Goal: Transaction & Acquisition: Purchase product/service

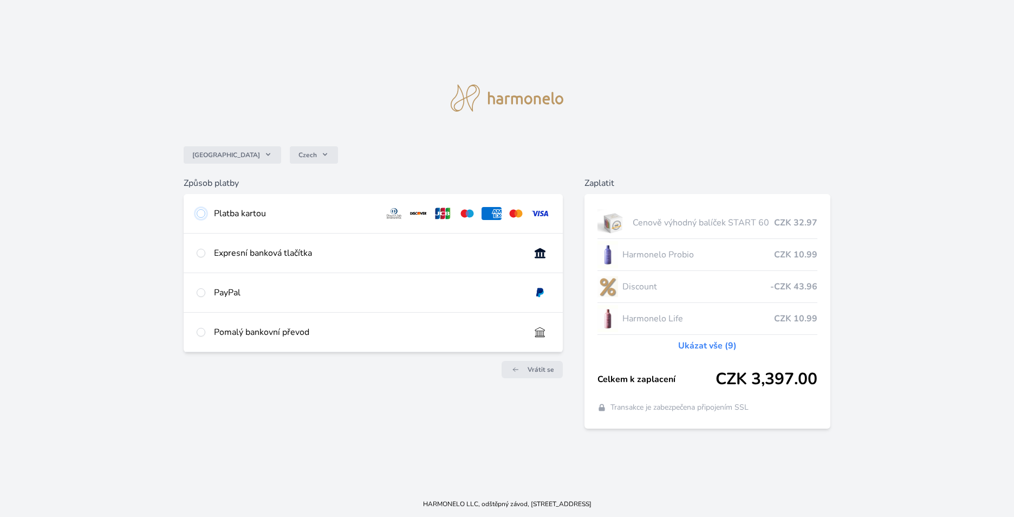
click at [204, 213] on input "radio" at bounding box center [201, 213] width 9 height 9
radio input "true"
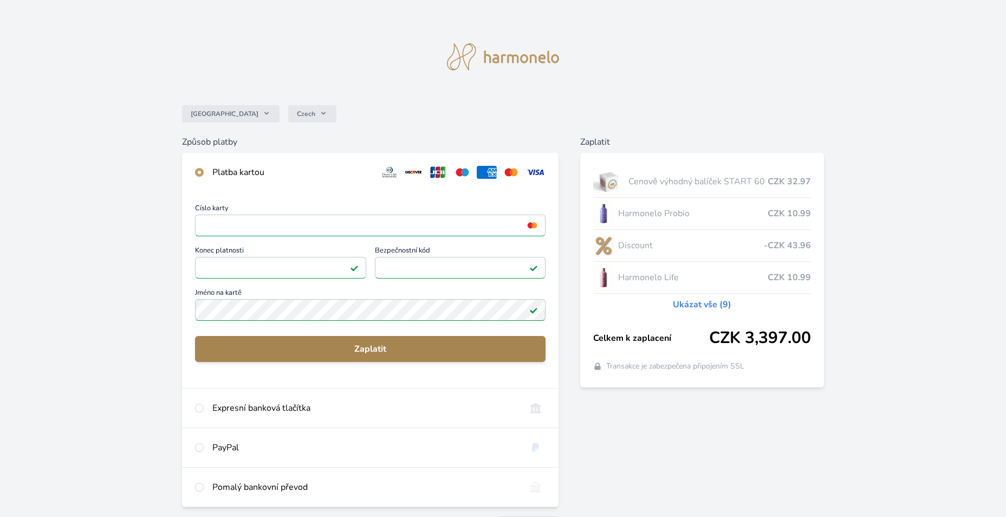
click at [356, 350] on span "Zaplatit" at bounding box center [370, 348] width 333 height 13
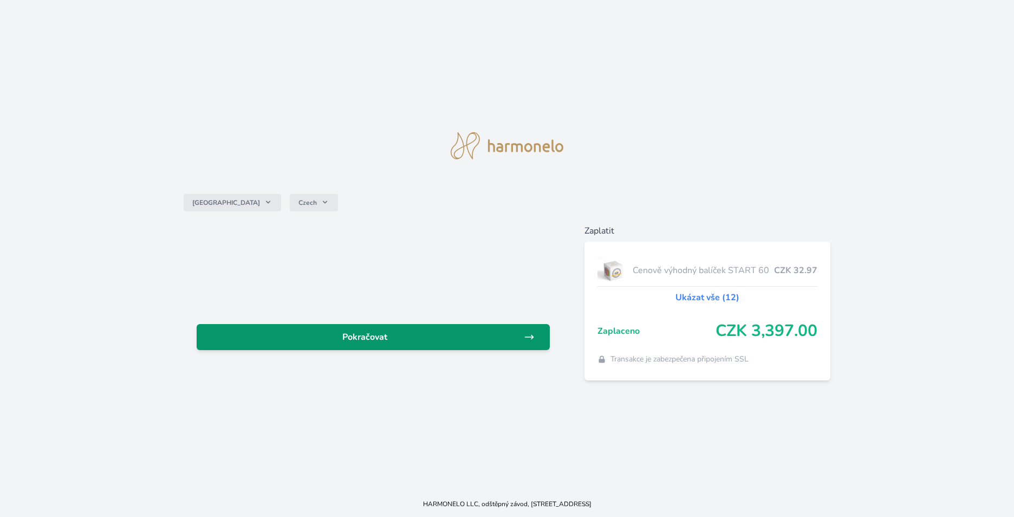
click at [435, 339] on span "Pokračovat" at bounding box center [364, 337] width 319 height 13
